Goal: Navigation & Orientation: Go to known website

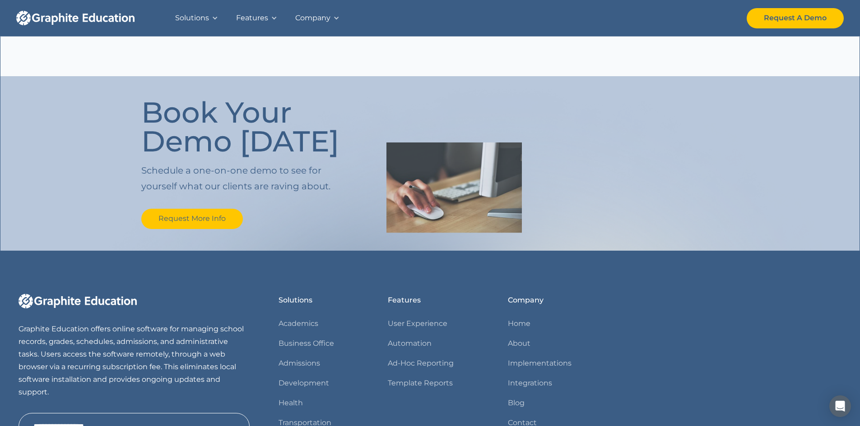
scroll to position [1065, 0]
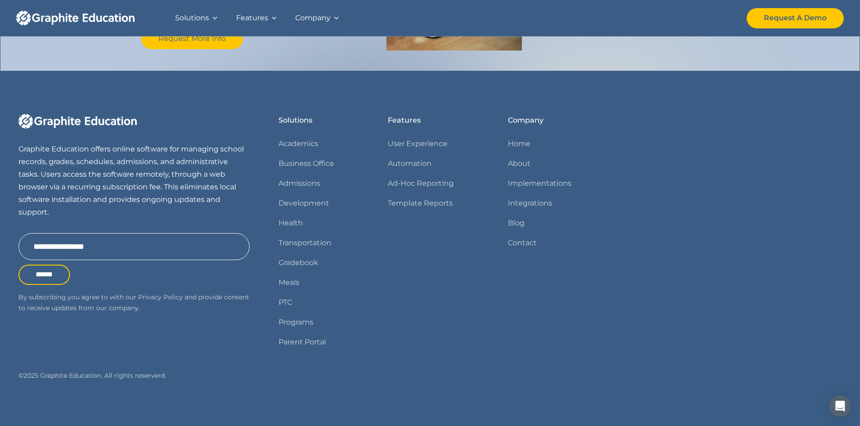
click at [210, 21] on div "Solutions" at bounding box center [196, 18] width 61 height 36
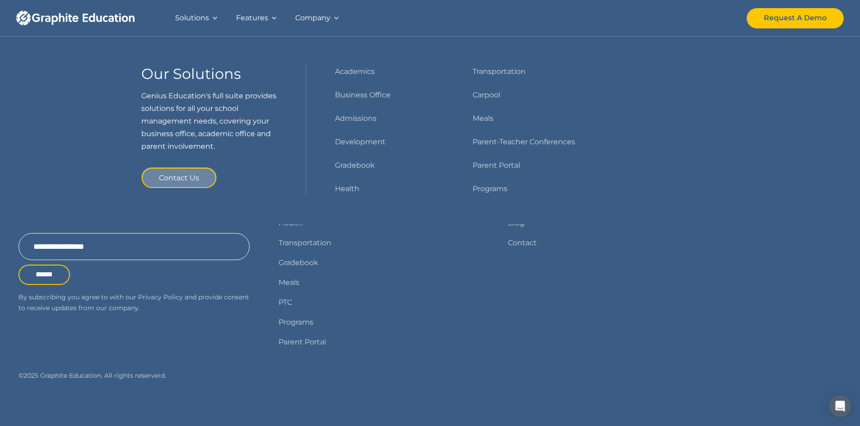
click at [210, 21] on div "Solutions" at bounding box center [196, 18] width 61 height 36
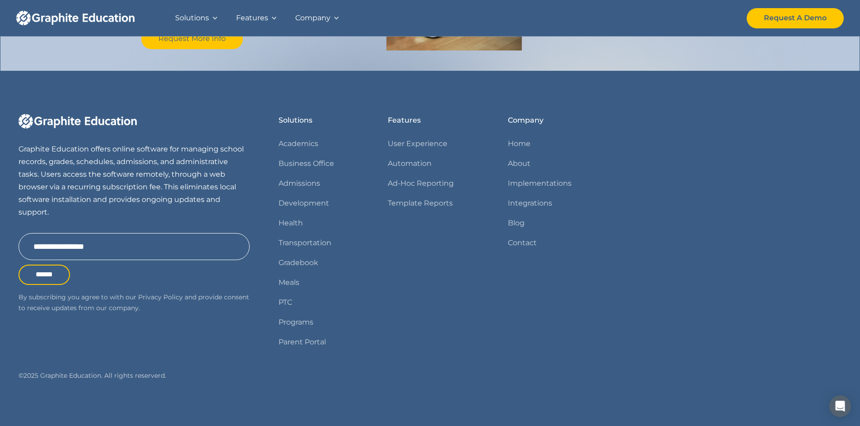
click at [275, 15] on div at bounding box center [274, 18] width 6 height 6
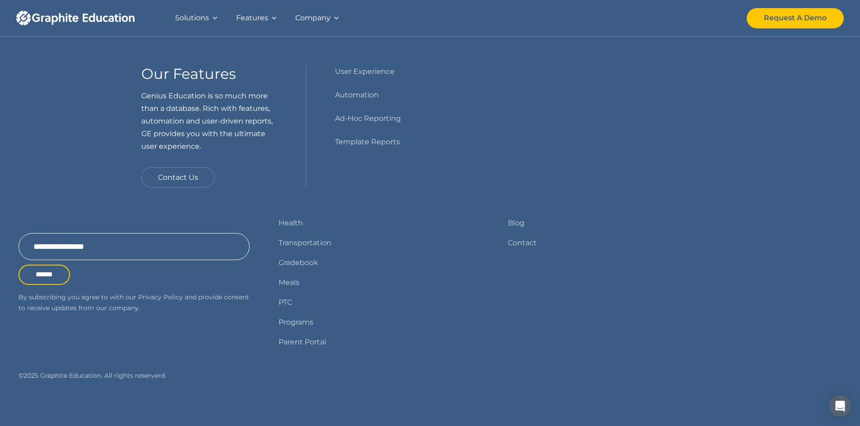
click at [274, 14] on div "Features" at bounding box center [256, 18] width 59 height 36
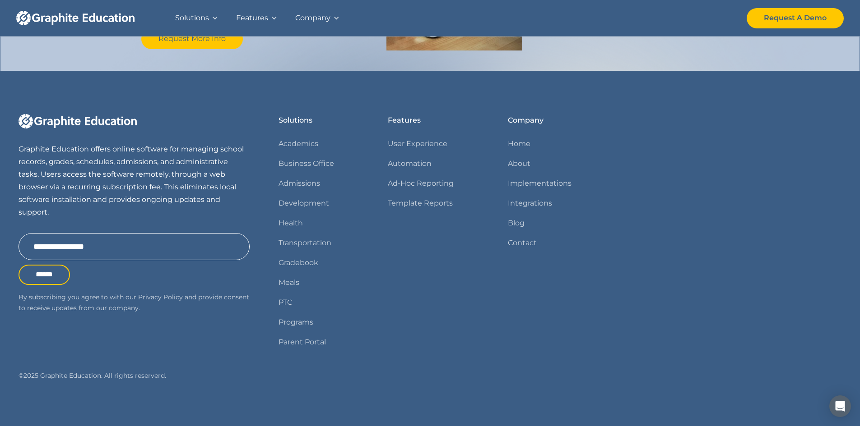
click at [338, 15] on div "Company" at bounding box center [317, 18] width 62 height 36
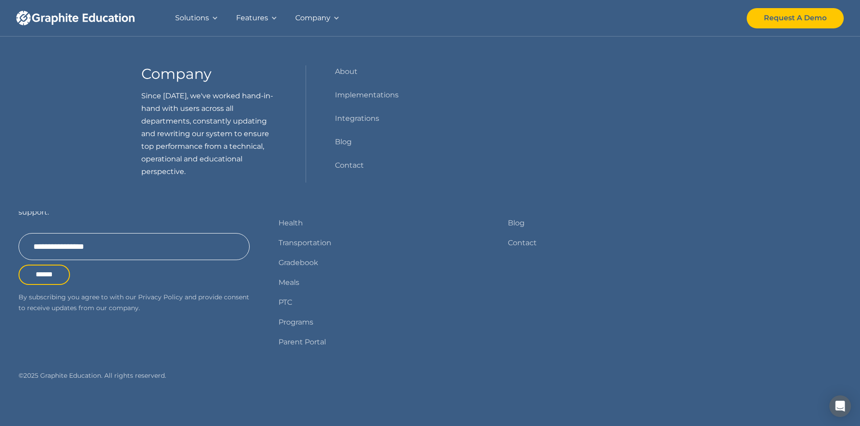
click at [338, 15] on div at bounding box center [336, 18] width 6 height 6
